Goal: Check status: Check status

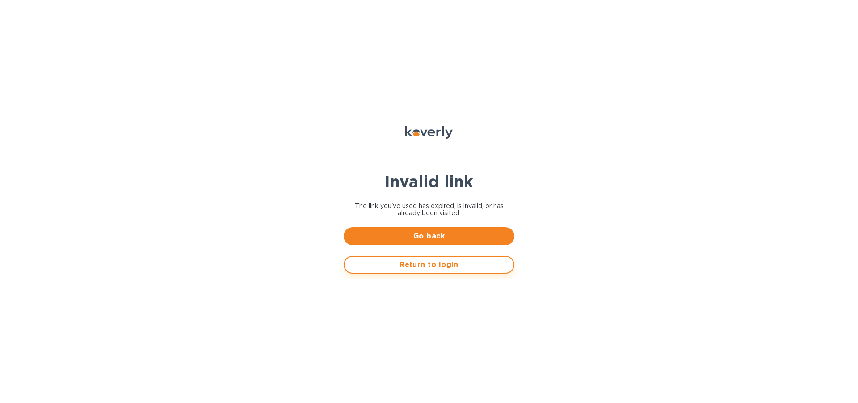
click at [426, 265] on span "Return to login" at bounding box center [429, 264] width 155 height 11
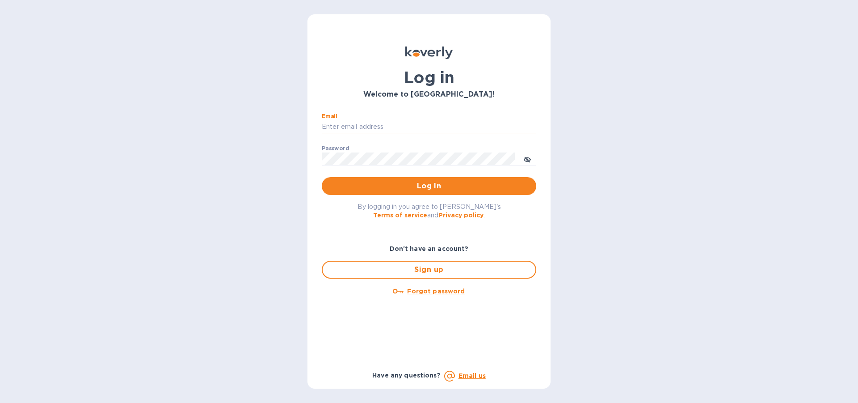
click at [363, 129] on input "Email" at bounding box center [429, 126] width 214 height 13
type input "lilianai@vianderfoods.com"
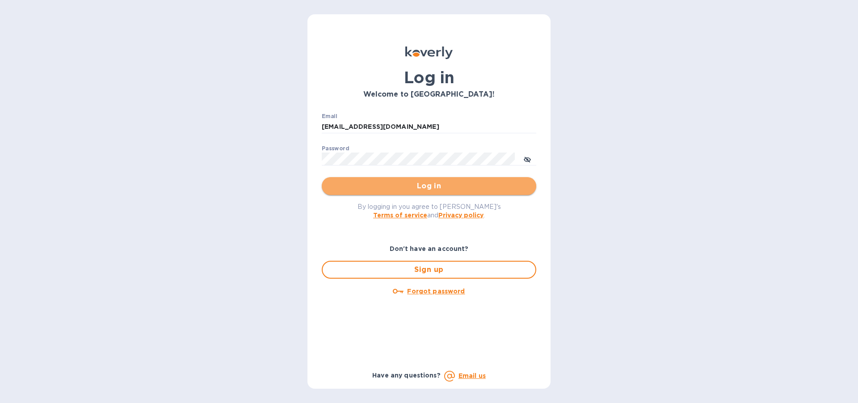
click at [428, 187] on span "Log in" at bounding box center [429, 186] width 200 height 11
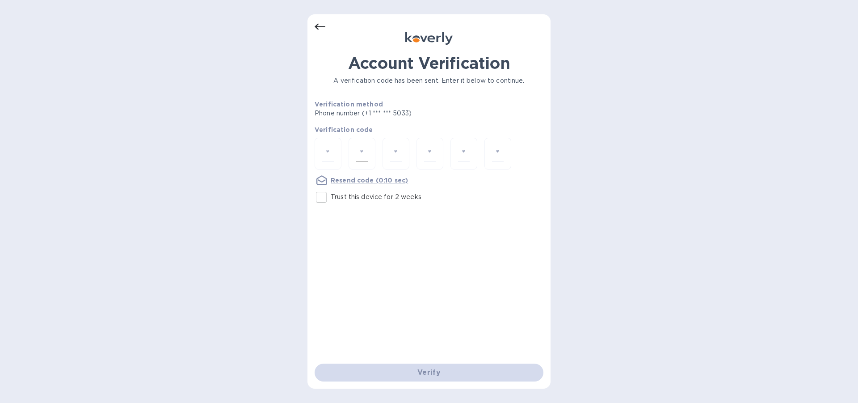
click at [372, 143] on div at bounding box center [361, 154] width 27 height 32
click at [328, 152] on input "number" at bounding box center [328, 153] width 12 height 17
type input "5"
type input "9"
type input "6"
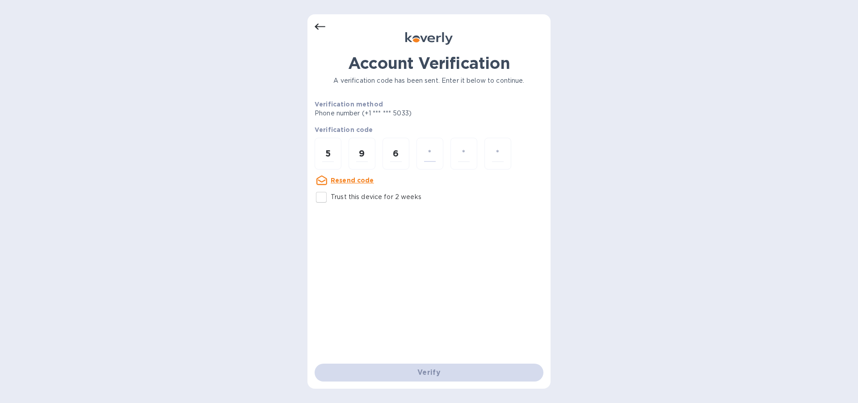
type input "1"
type input "9"
type input "6"
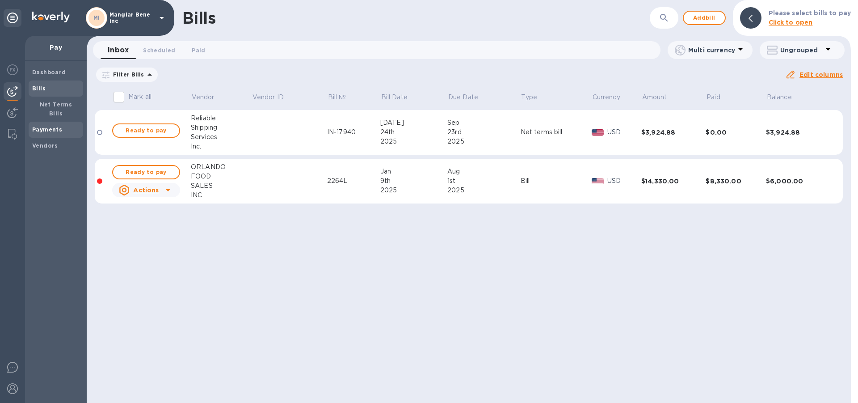
click at [50, 126] on b "Payments" at bounding box center [47, 129] width 30 height 7
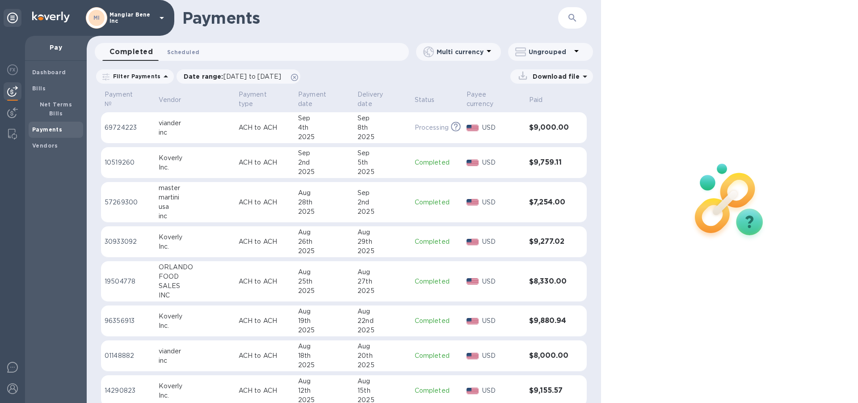
click at [189, 52] on span "Scheduled 0" at bounding box center [183, 51] width 32 height 9
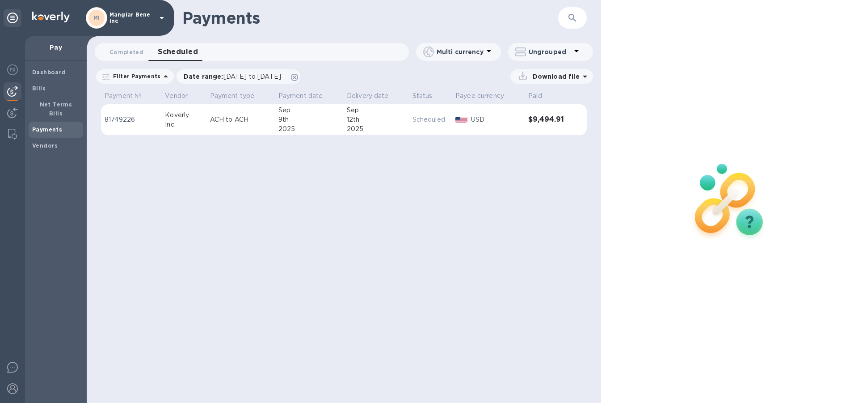
click at [160, 17] on icon at bounding box center [162, 18] width 4 height 2
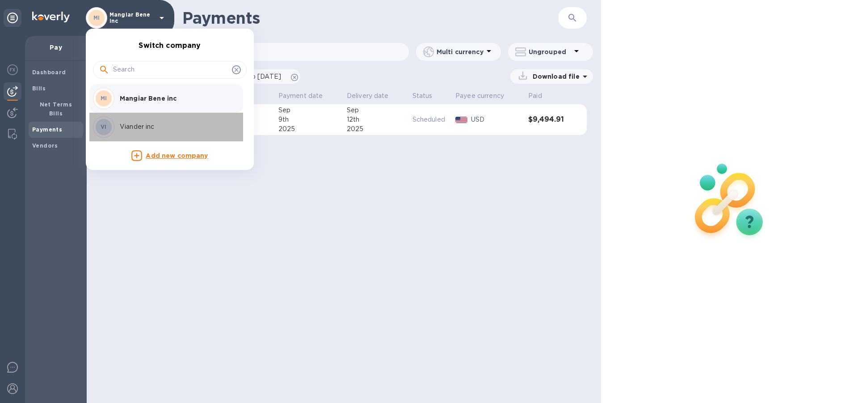
click at [155, 125] on p "Viander inc" at bounding box center [176, 126] width 113 height 9
